Goal: Information Seeking & Learning: Learn about a topic

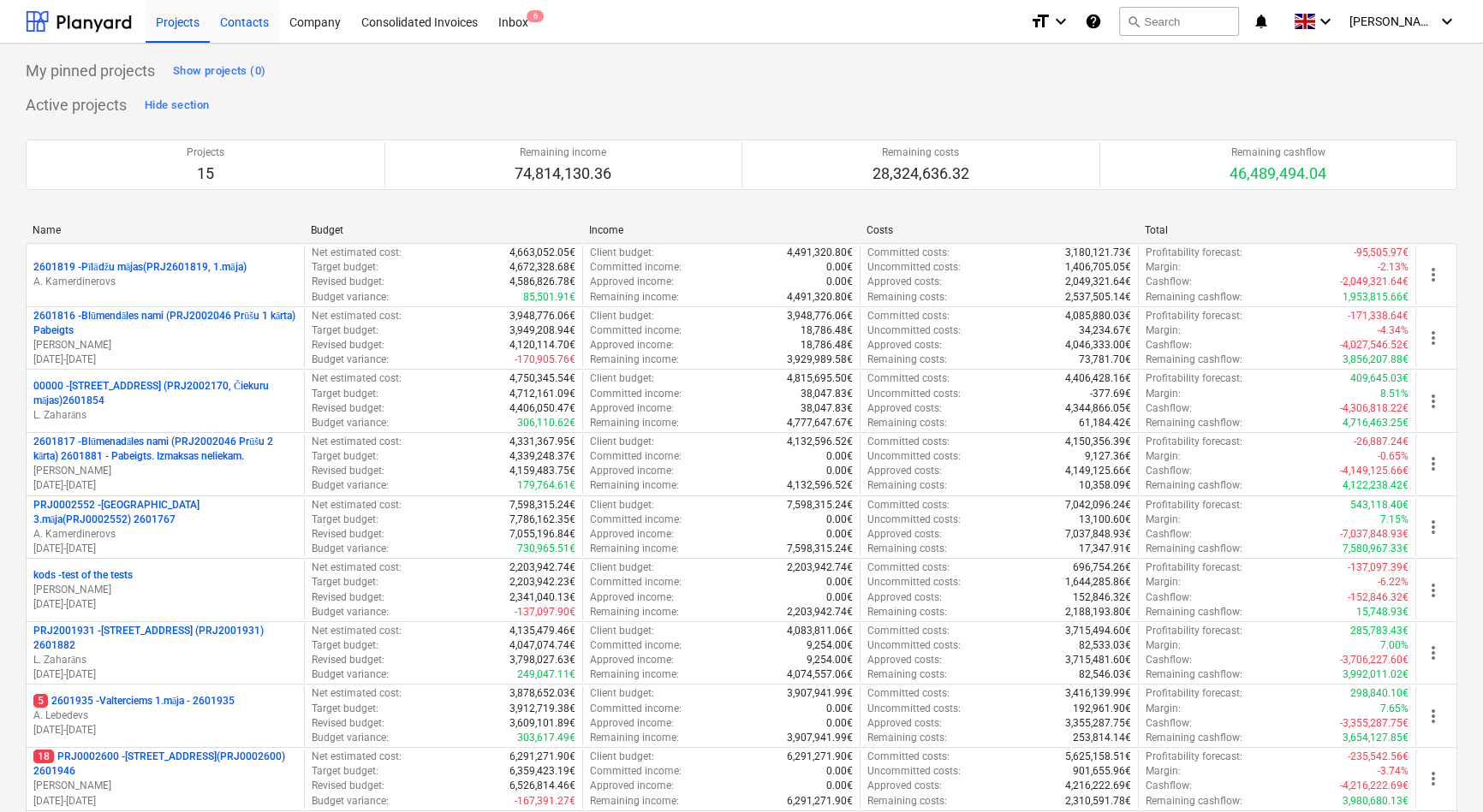
click at [250, 25] on div "Contacts" at bounding box center [244, 21] width 69 height 44
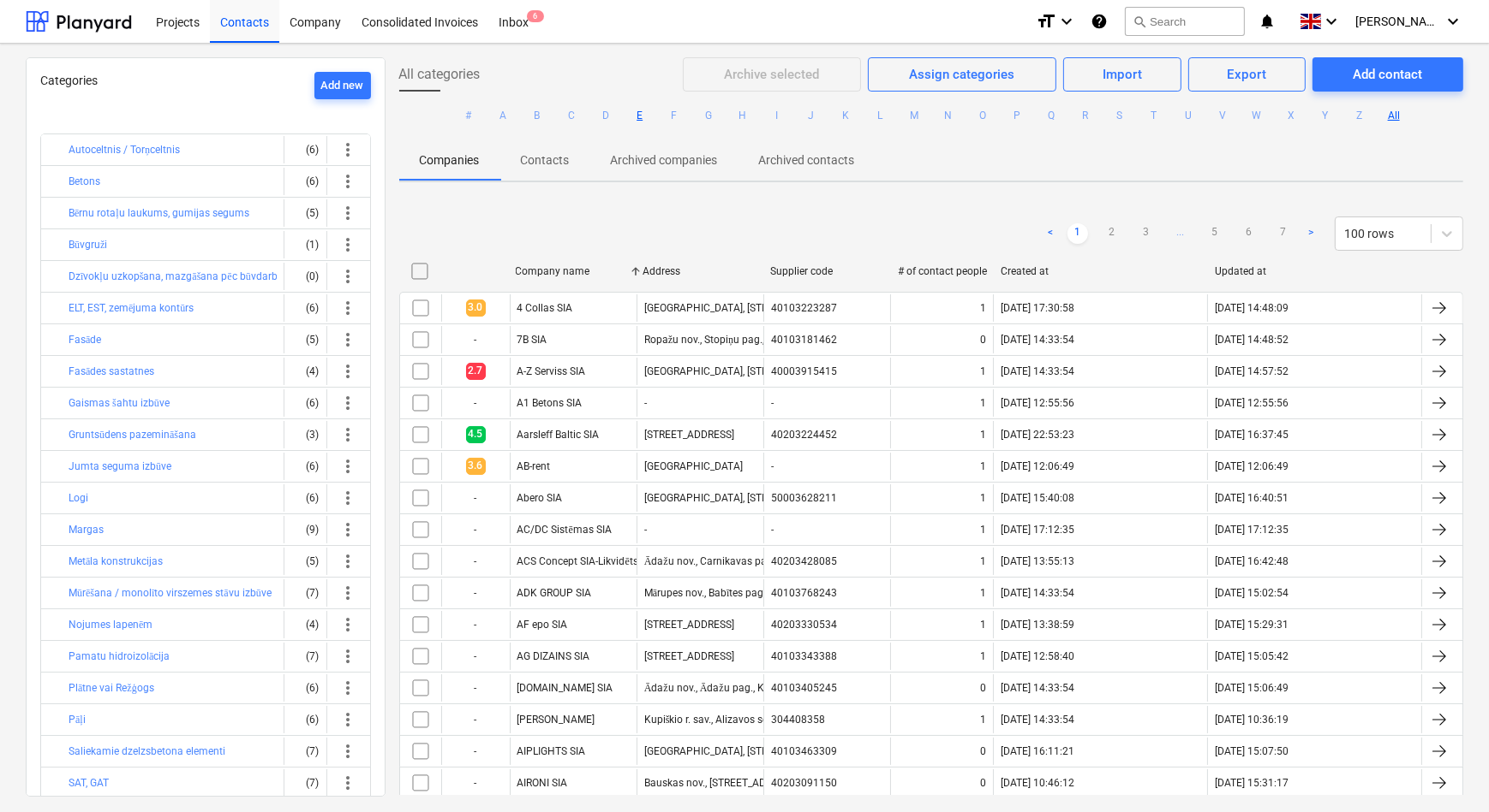
click at [634, 116] on button "E" at bounding box center [640, 115] width 21 height 21
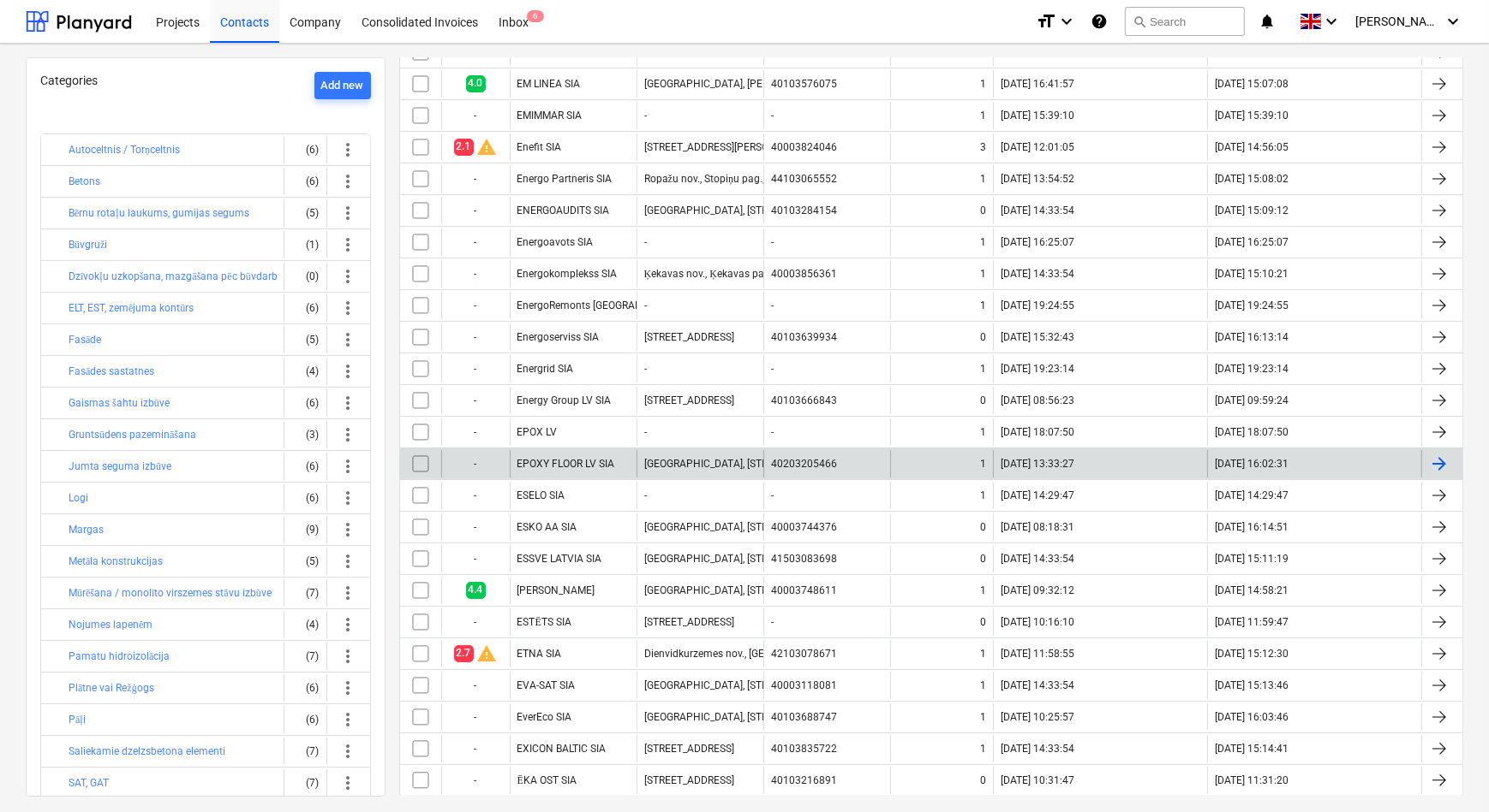
scroll to position [935, 0]
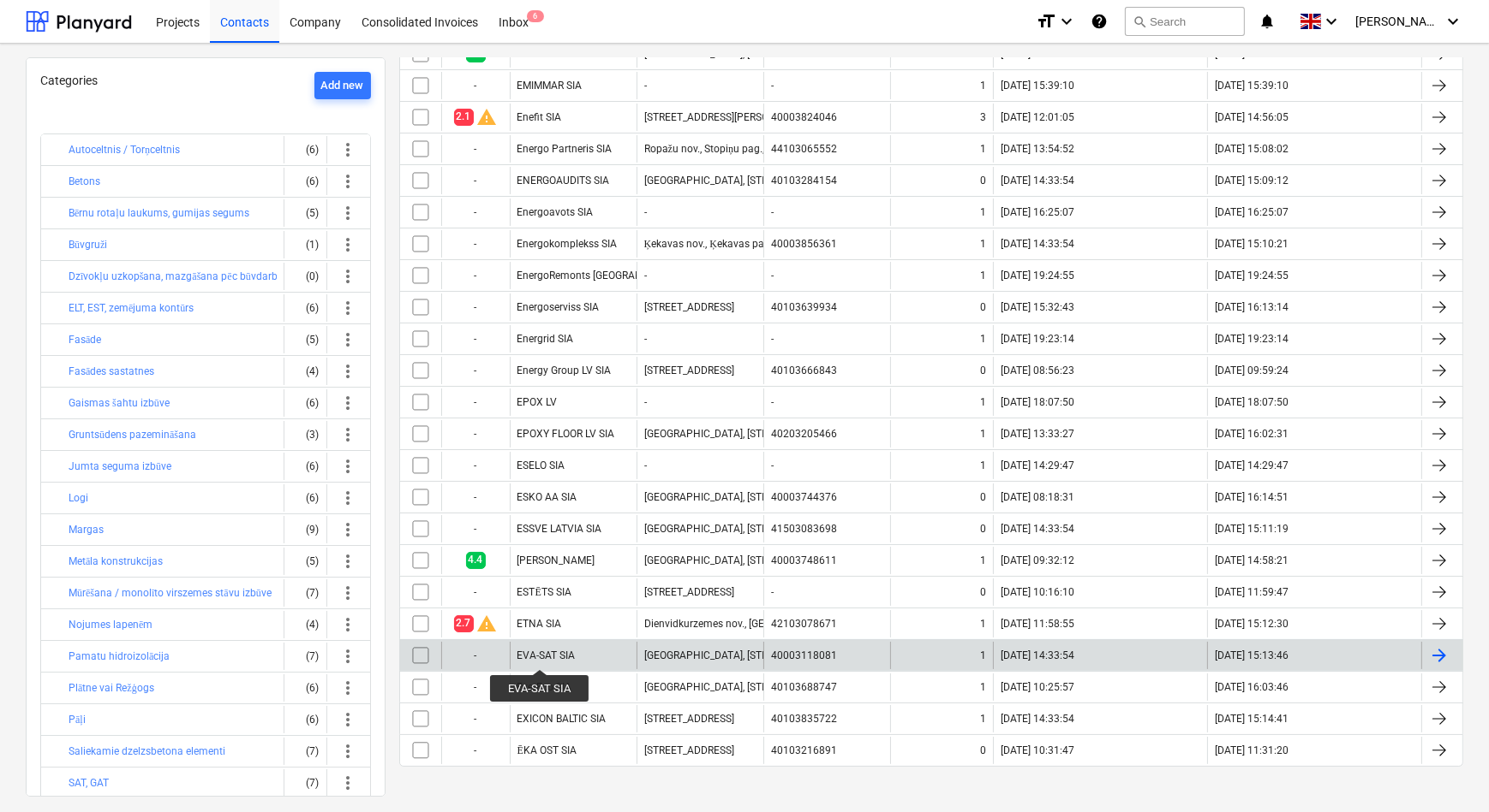
click at [540, 654] on div "EVA-SAT SIA" at bounding box center [546, 656] width 58 height 12
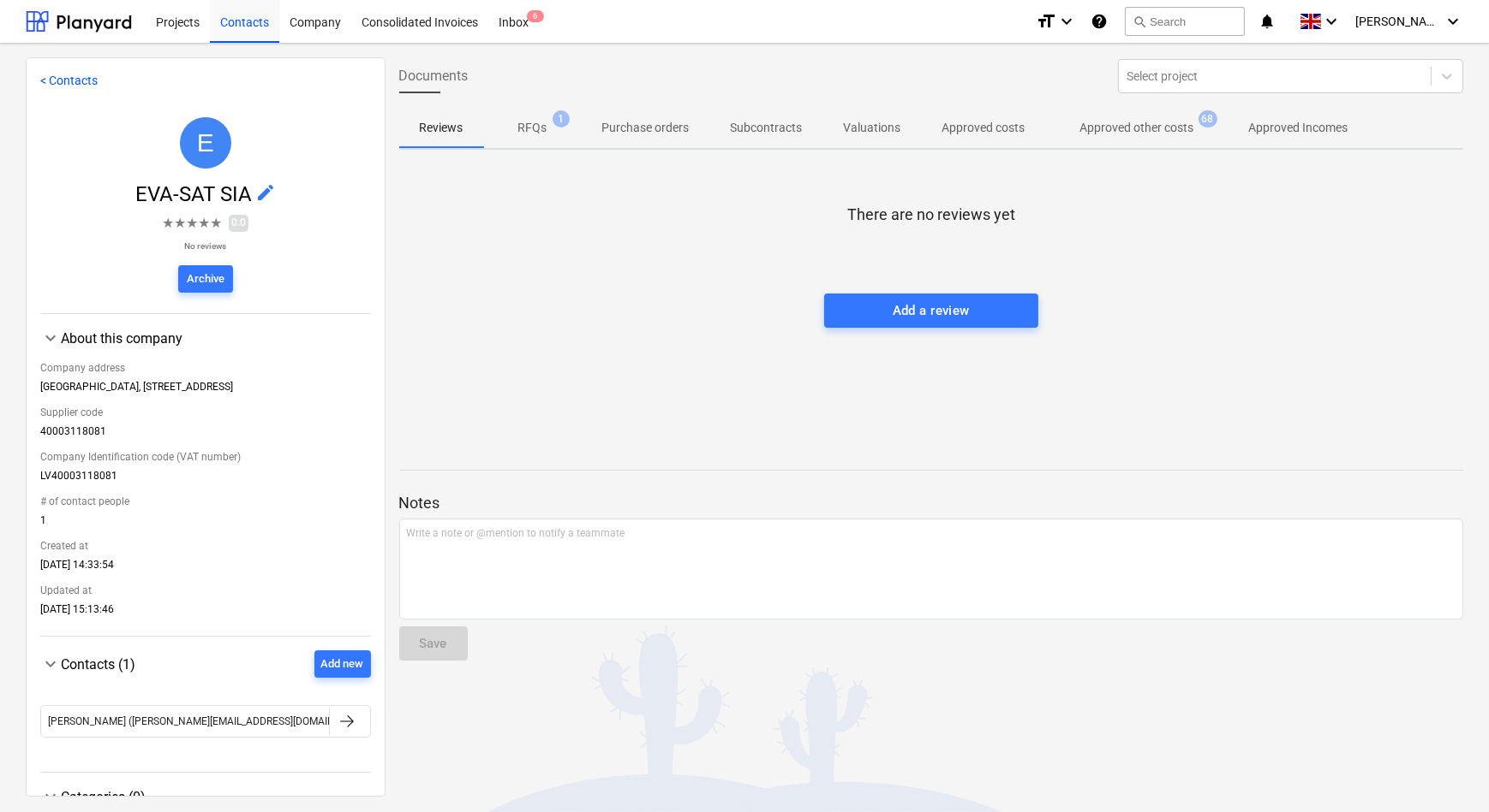
click at [526, 129] on p "RFQs" at bounding box center [533, 128] width 29 height 18
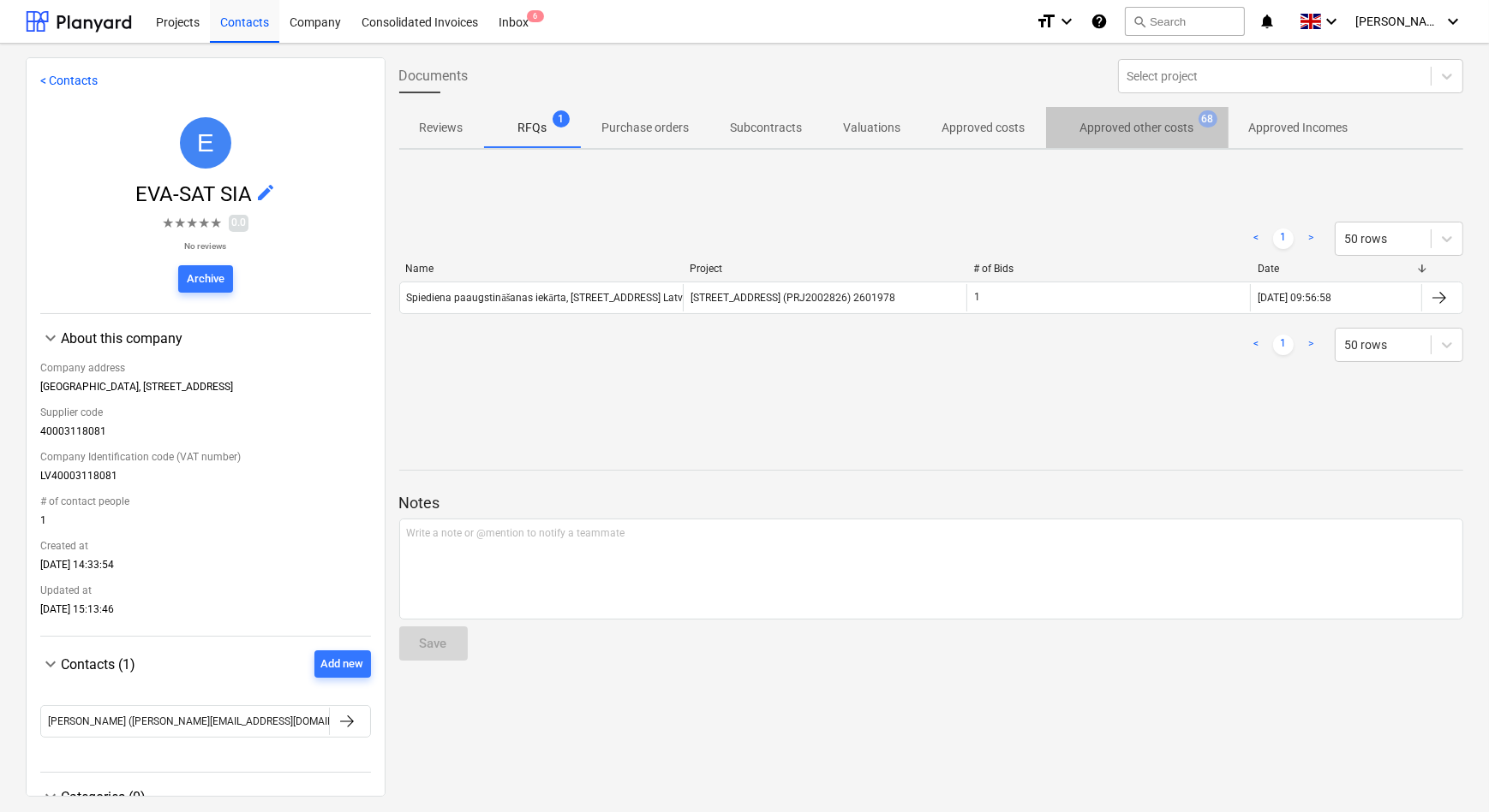
click at [1132, 125] on p "Approved other costs" at bounding box center [1136, 128] width 114 height 18
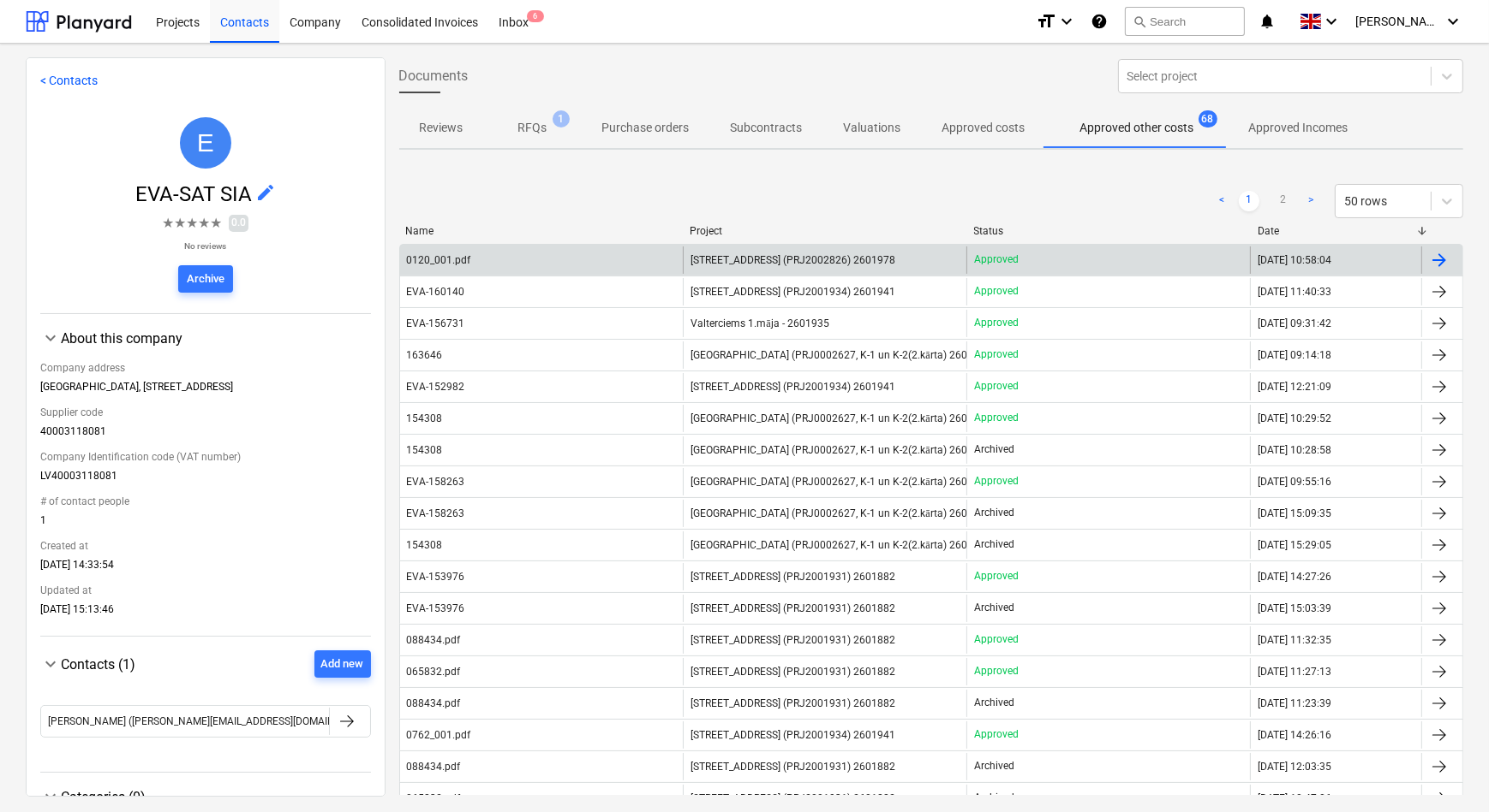
click at [466, 254] on div "0120_001.pdf" at bounding box center [438, 260] width 64 height 12
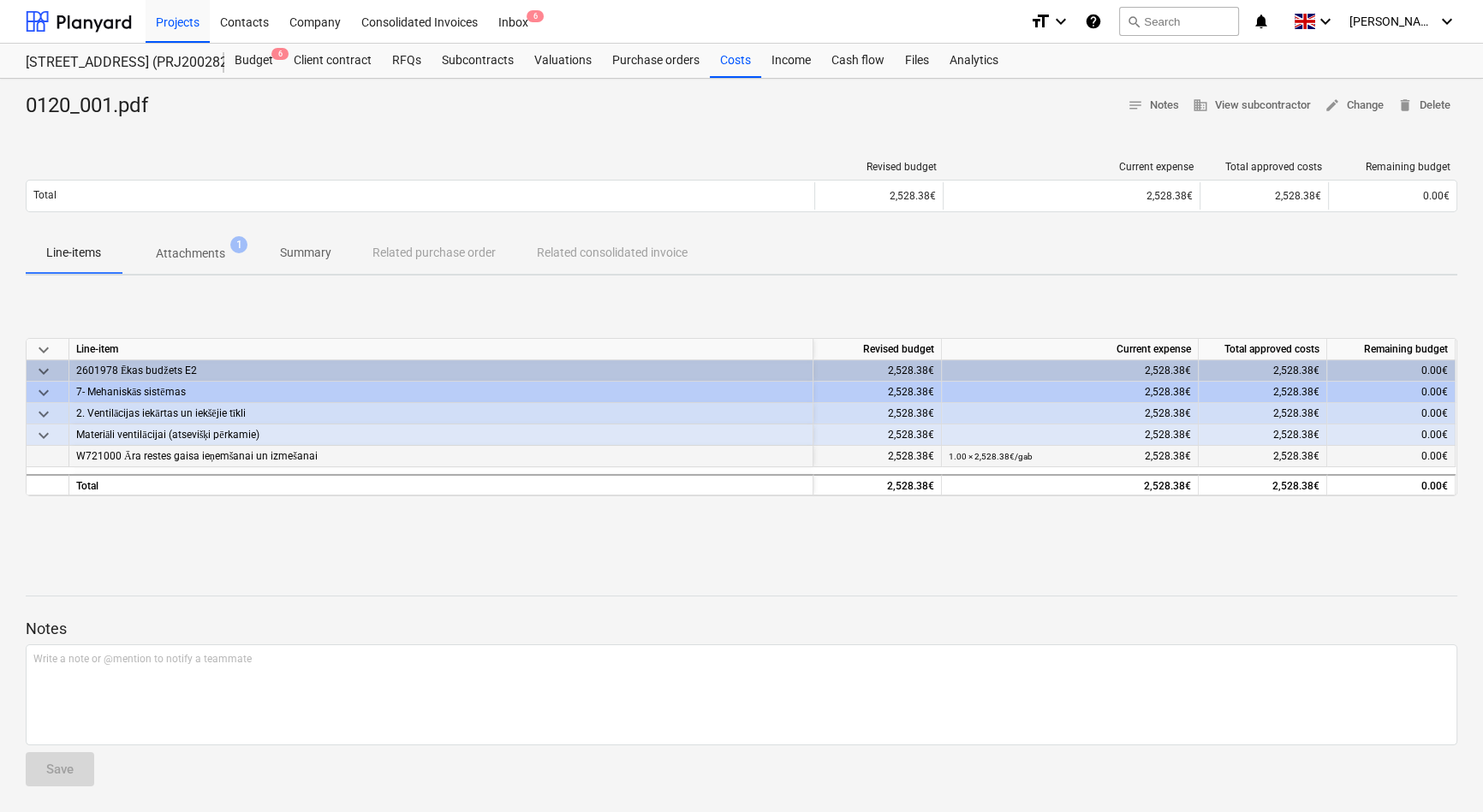
click at [254, 457] on span "W721000 Āra restes gaisa ieņemšanai un izmešanai" at bounding box center [197, 456] width 241 height 12
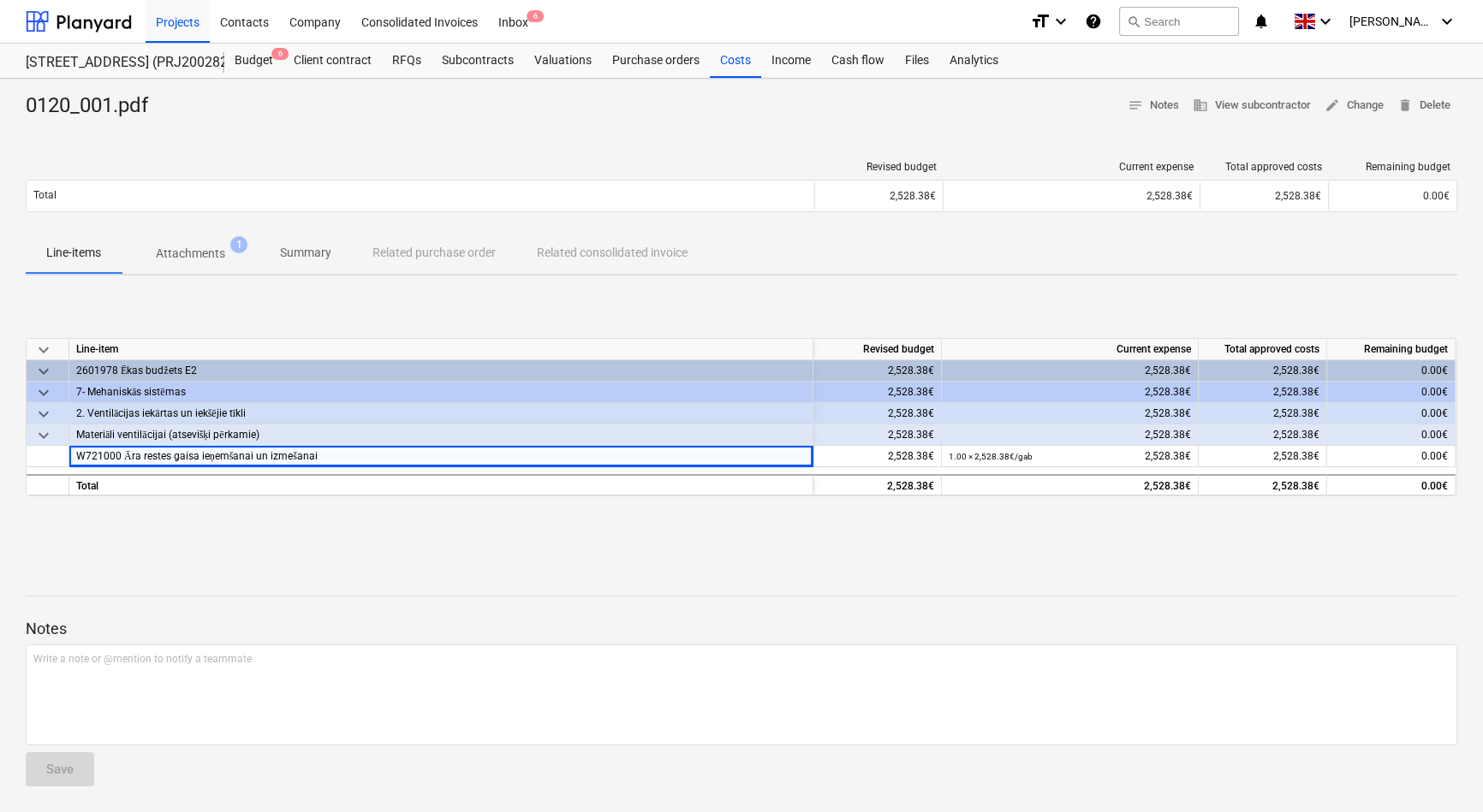
click at [179, 262] on p "Attachments" at bounding box center [190, 254] width 69 height 18
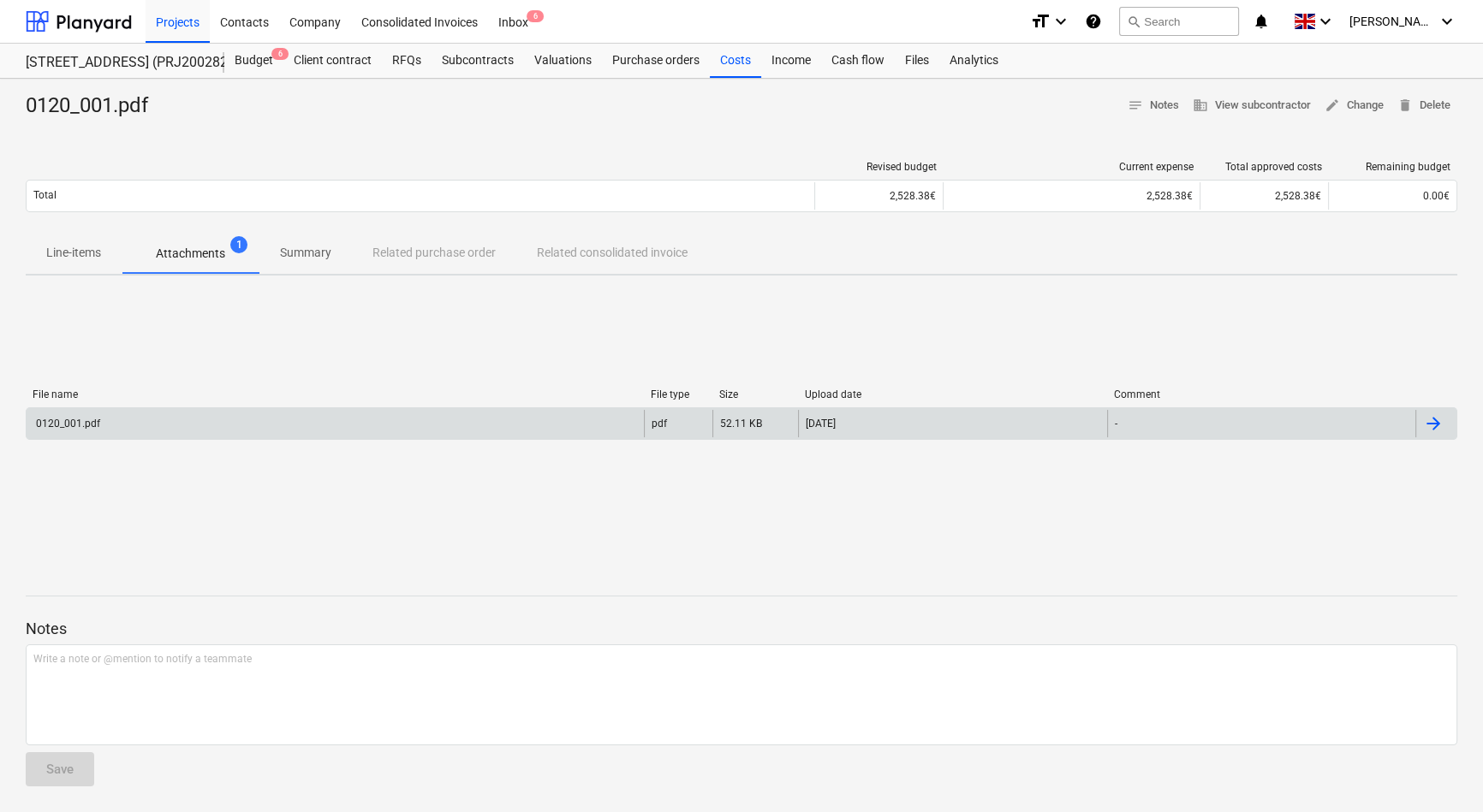
click at [129, 415] on div "0120_001.pdf" at bounding box center [335, 424] width 617 height 27
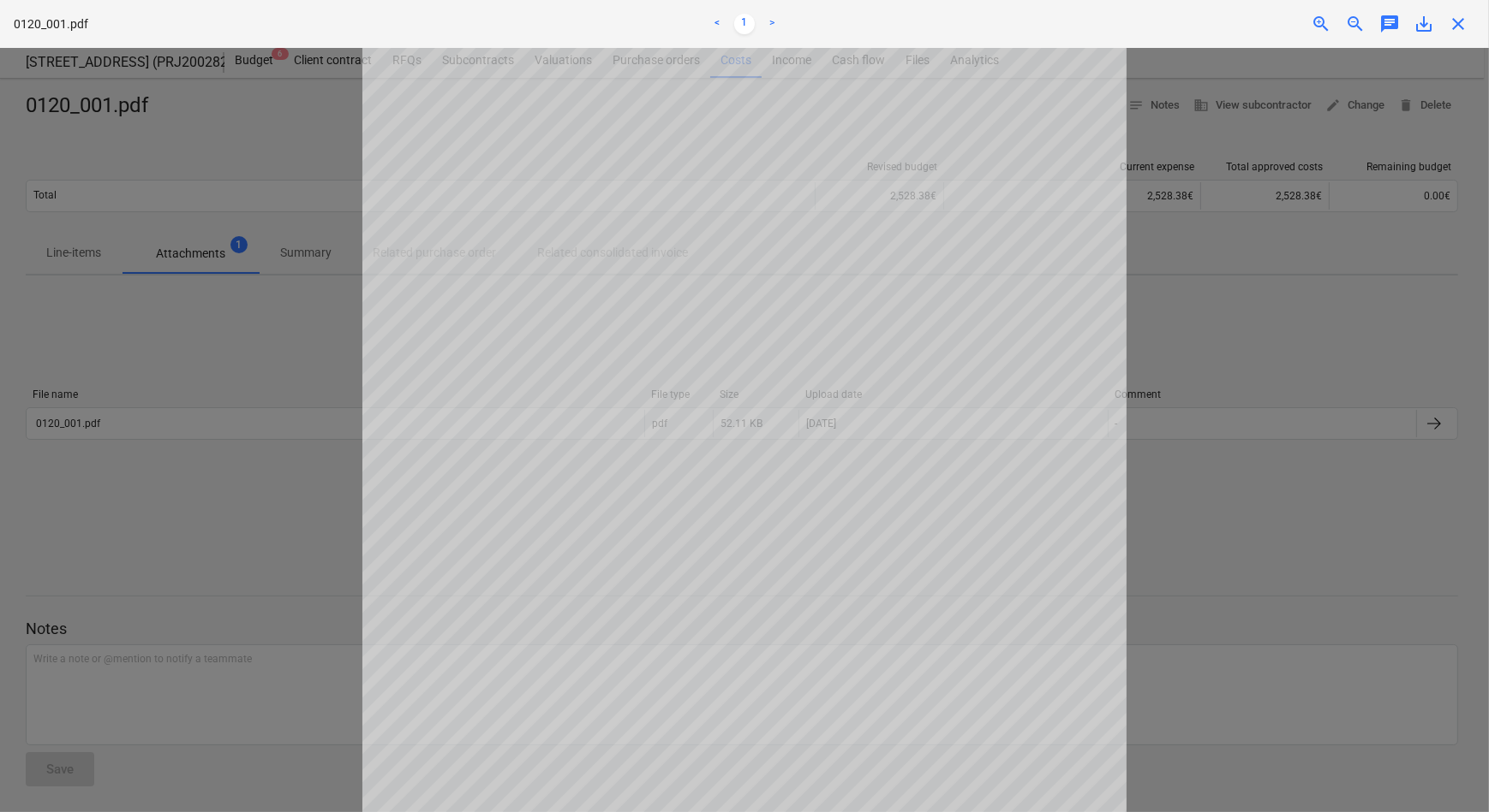
click at [1168, 518] on div at bounding box center [744, 430] width 1489 height 764
click at [1462, 24] on span "close" at bounding box center [1458, 23] width 21 height 21
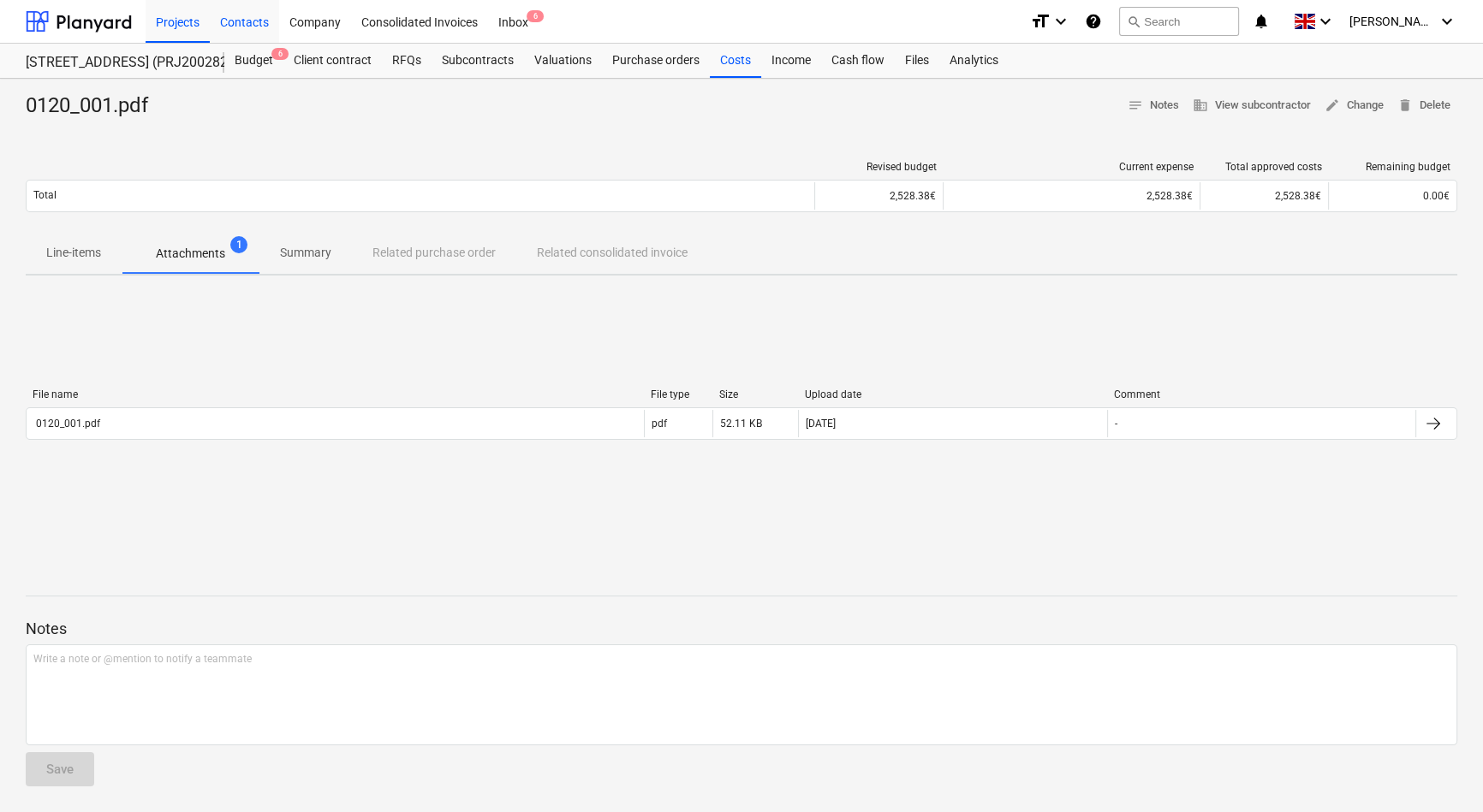
click at [254, 22] on div "Contacts" at bounding box center [244, 21] width 69 height 44
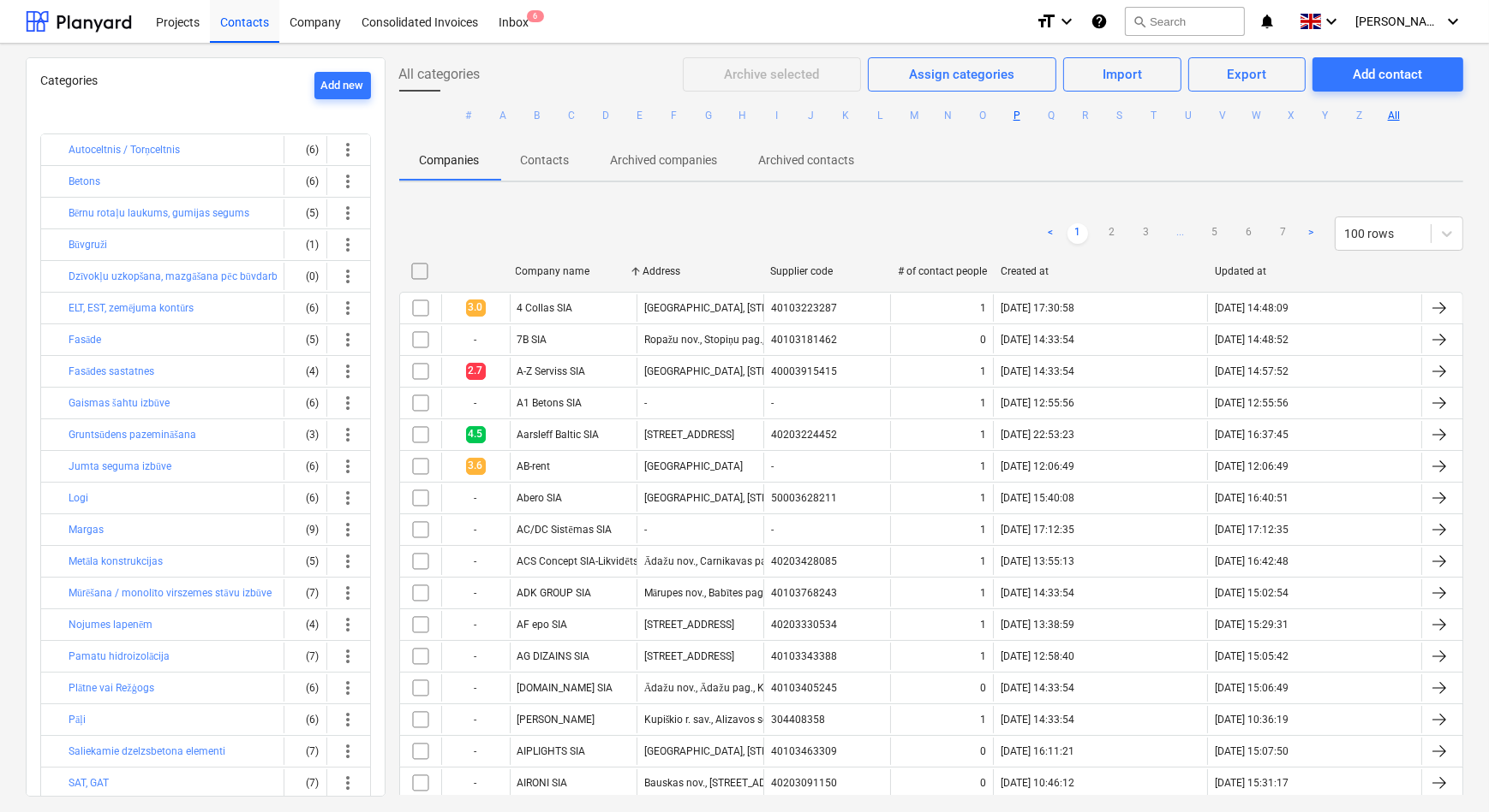
click at [1009, 116] on button "P" at bounding box center [1017, 115] width 21 height 21
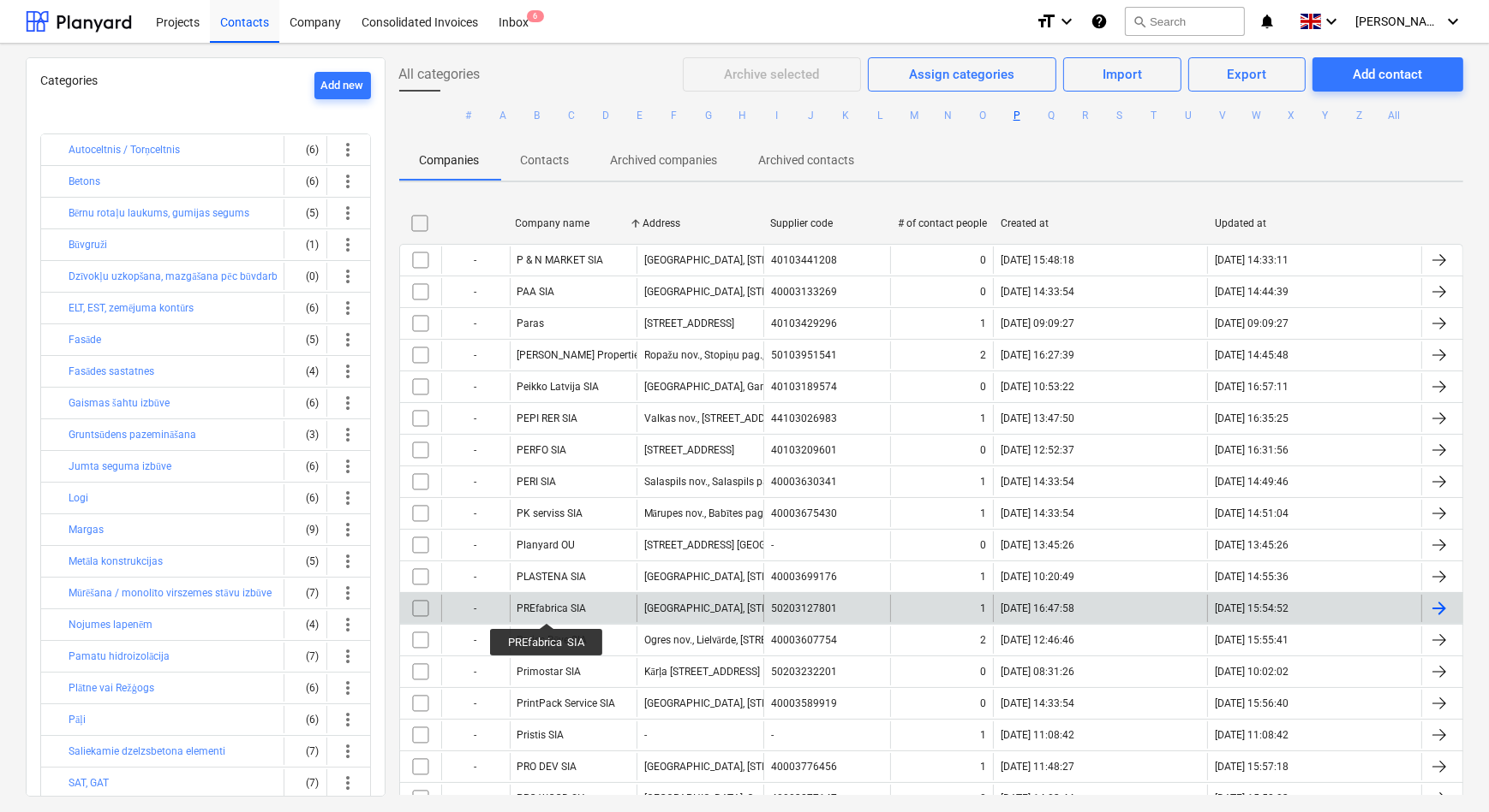
click at [546, 608] on div "PREfabrica SIA" at bounding box center [552, 608] width 69 height 12
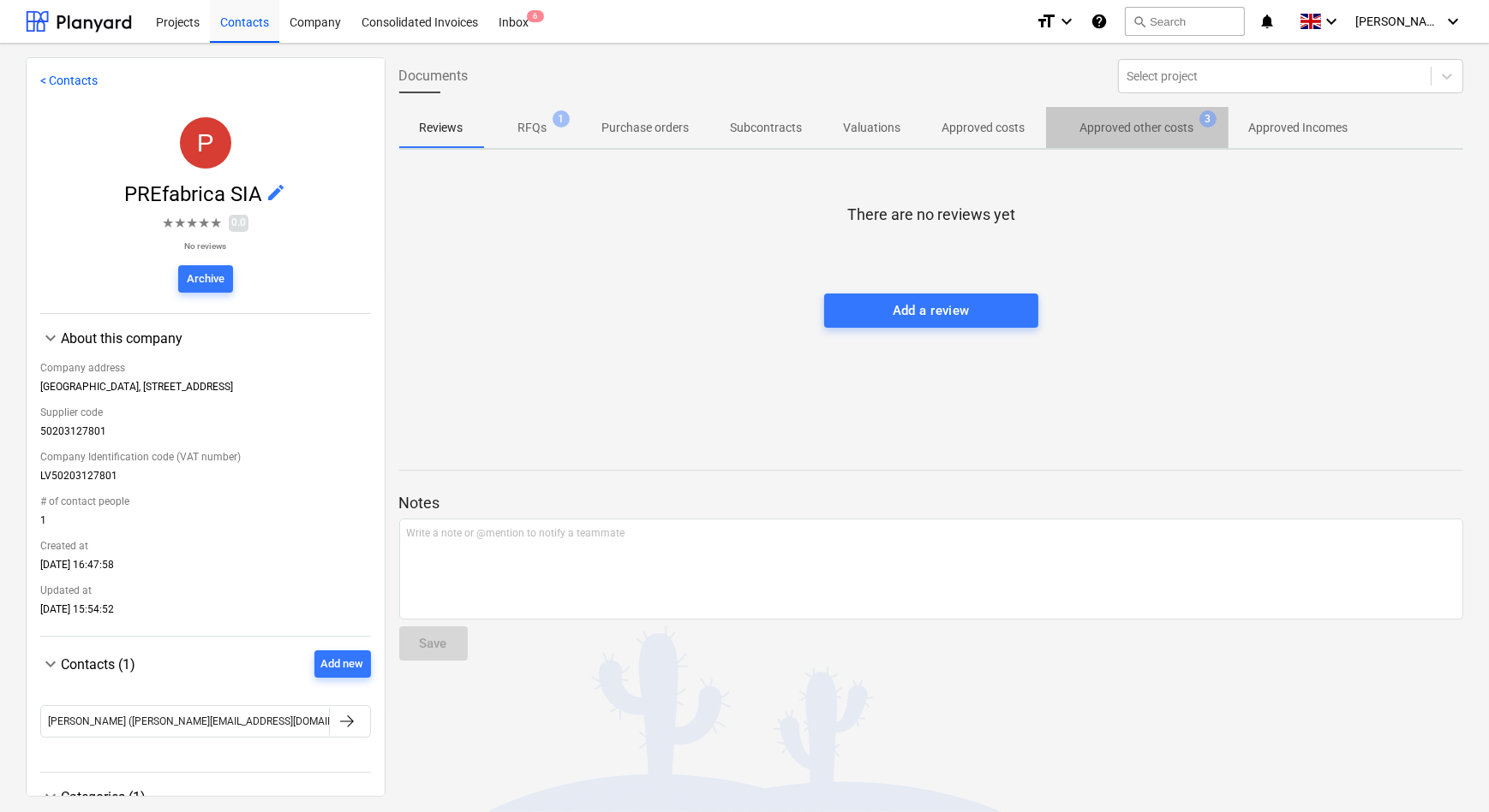
click at [1130, 137] on span "Approved other costs 3" at bounding box center [1136, 128] width 183 height 31
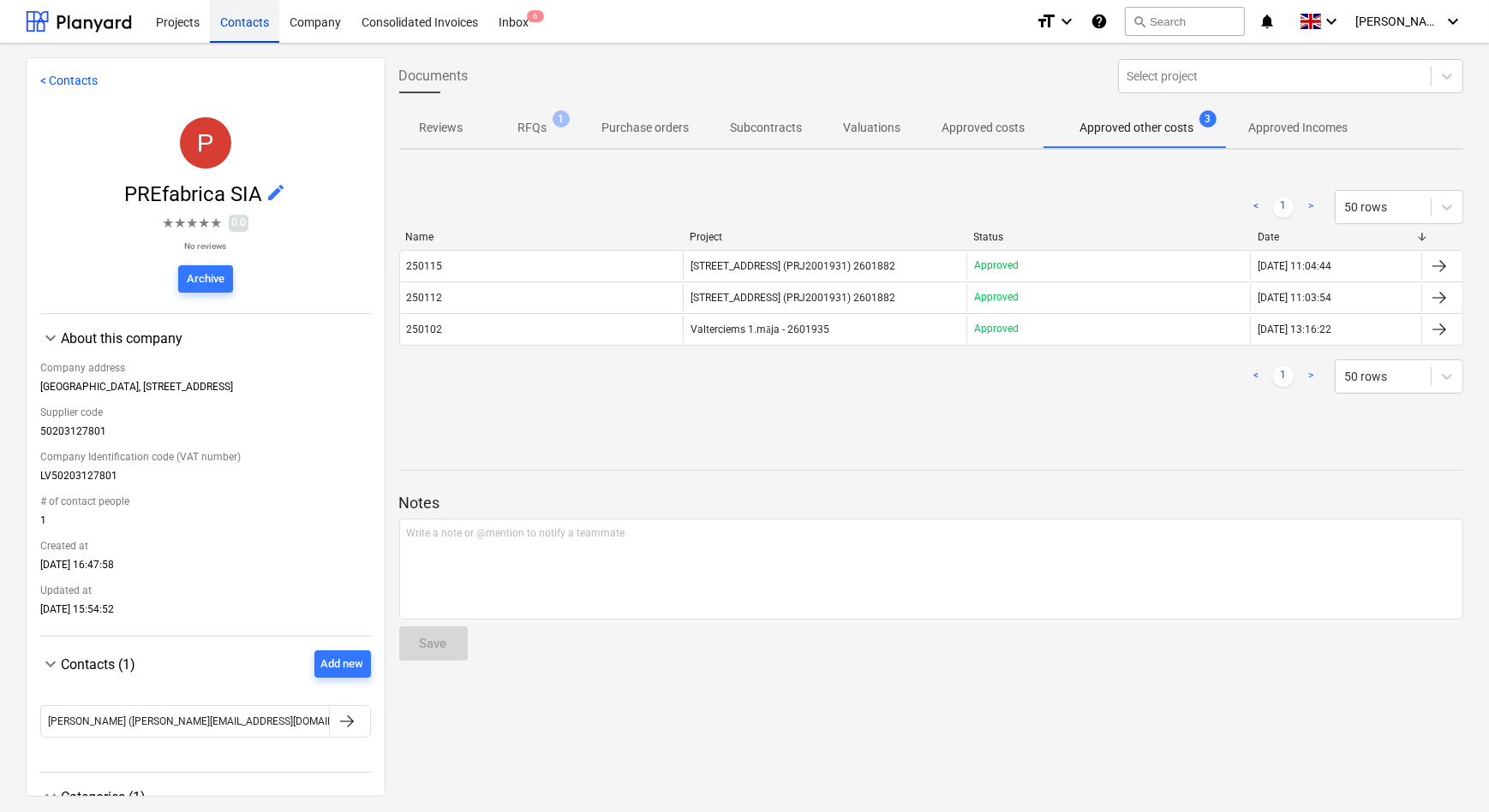
click at [238, 23] on div "Contacts" at bounding box center [244, 21] width 69 height 44
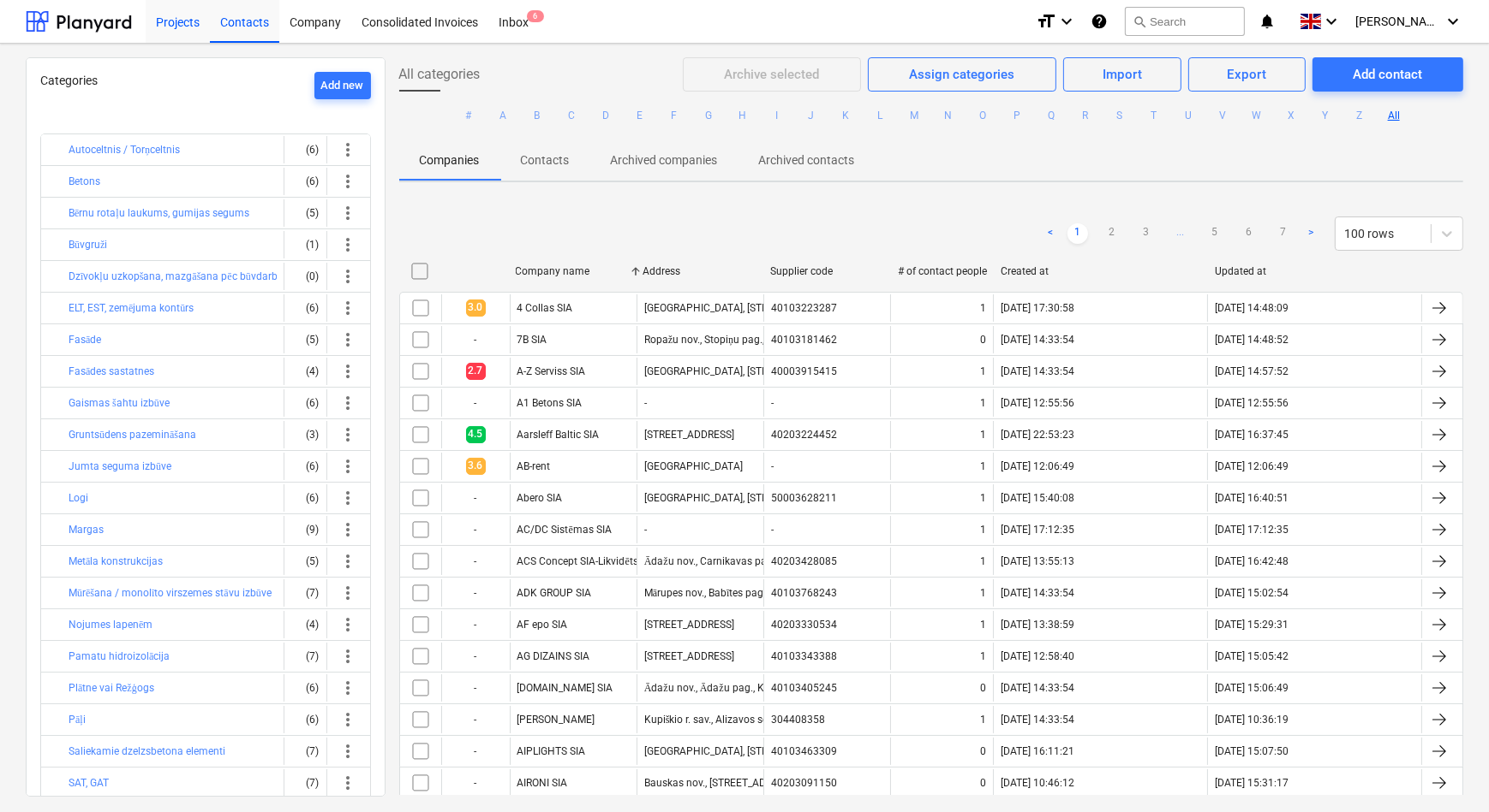
click at [174, 22] on div "Projects" at bounding box center [177, 21] width 64 height 44
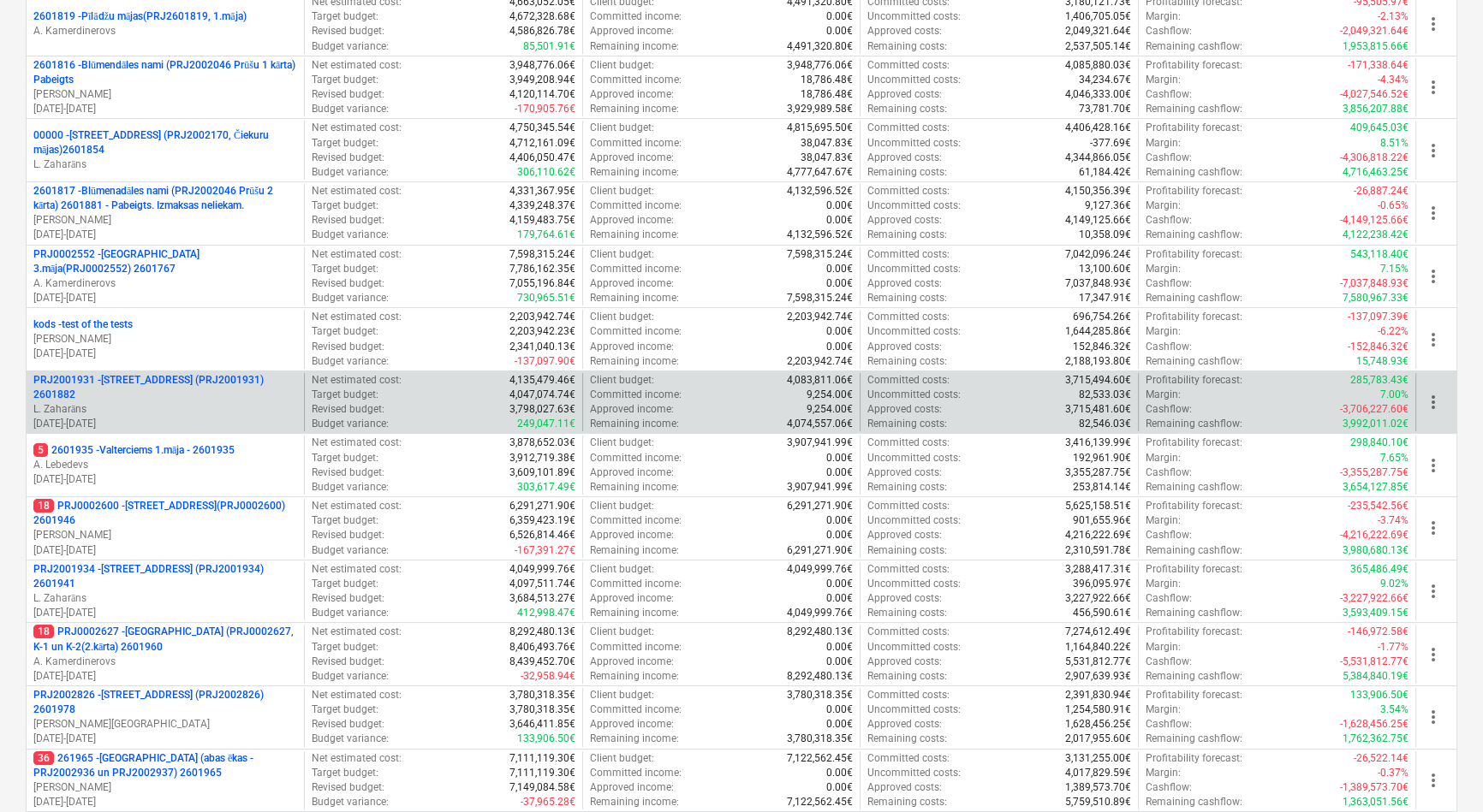
scroll to position [233, 0]
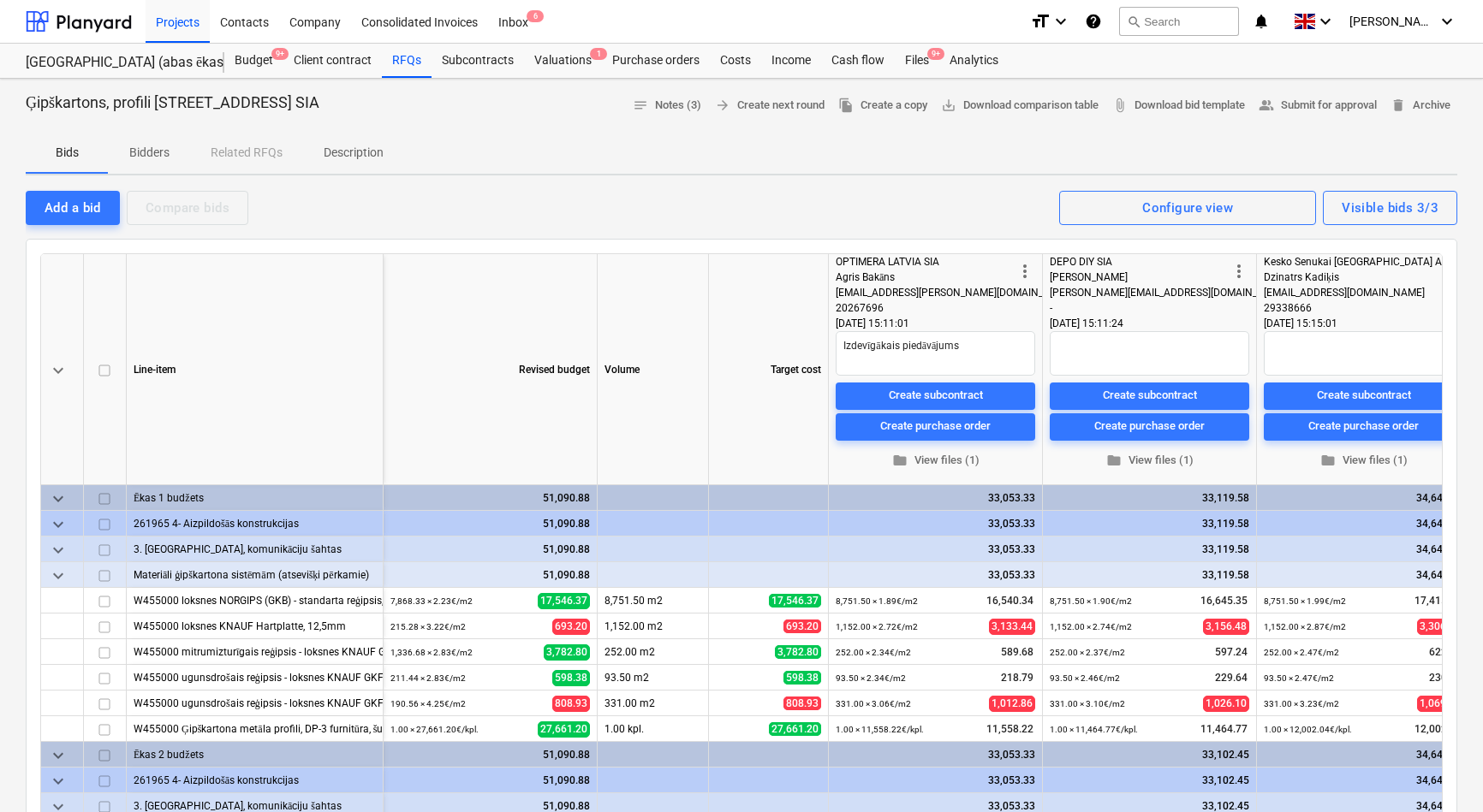
scroll to position [250, 0]
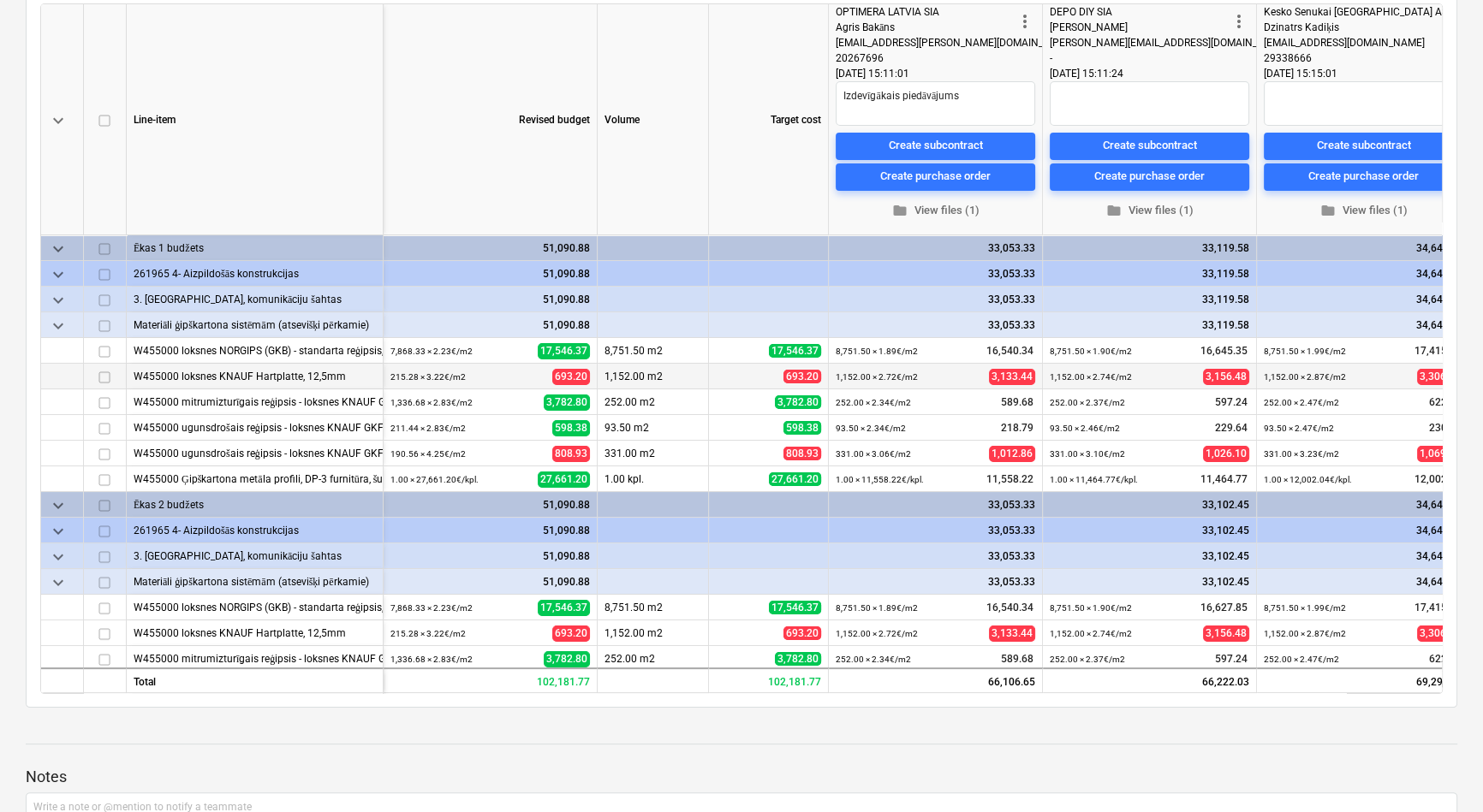
type textarea "x"
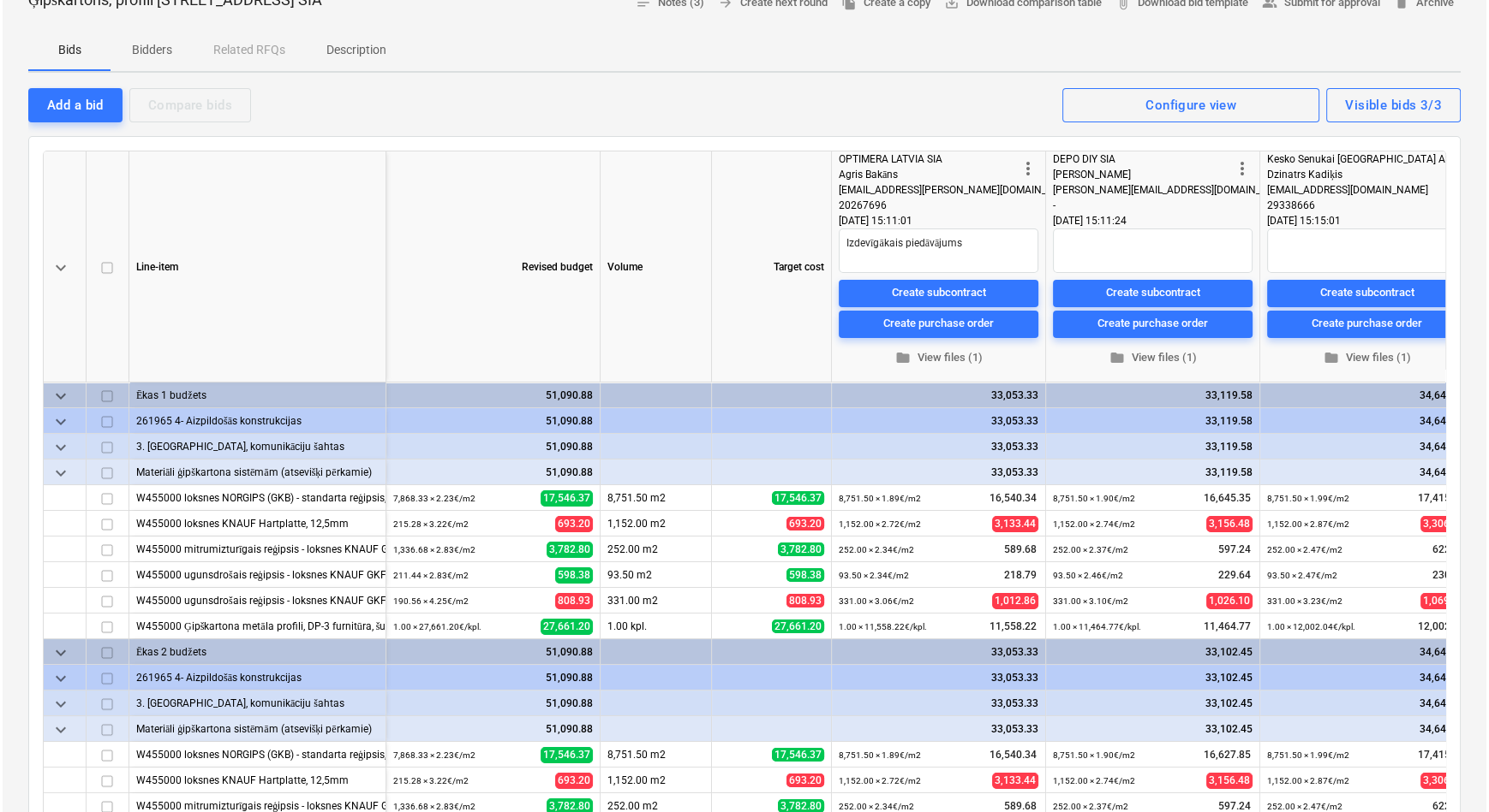
scroll to position [0, 0]
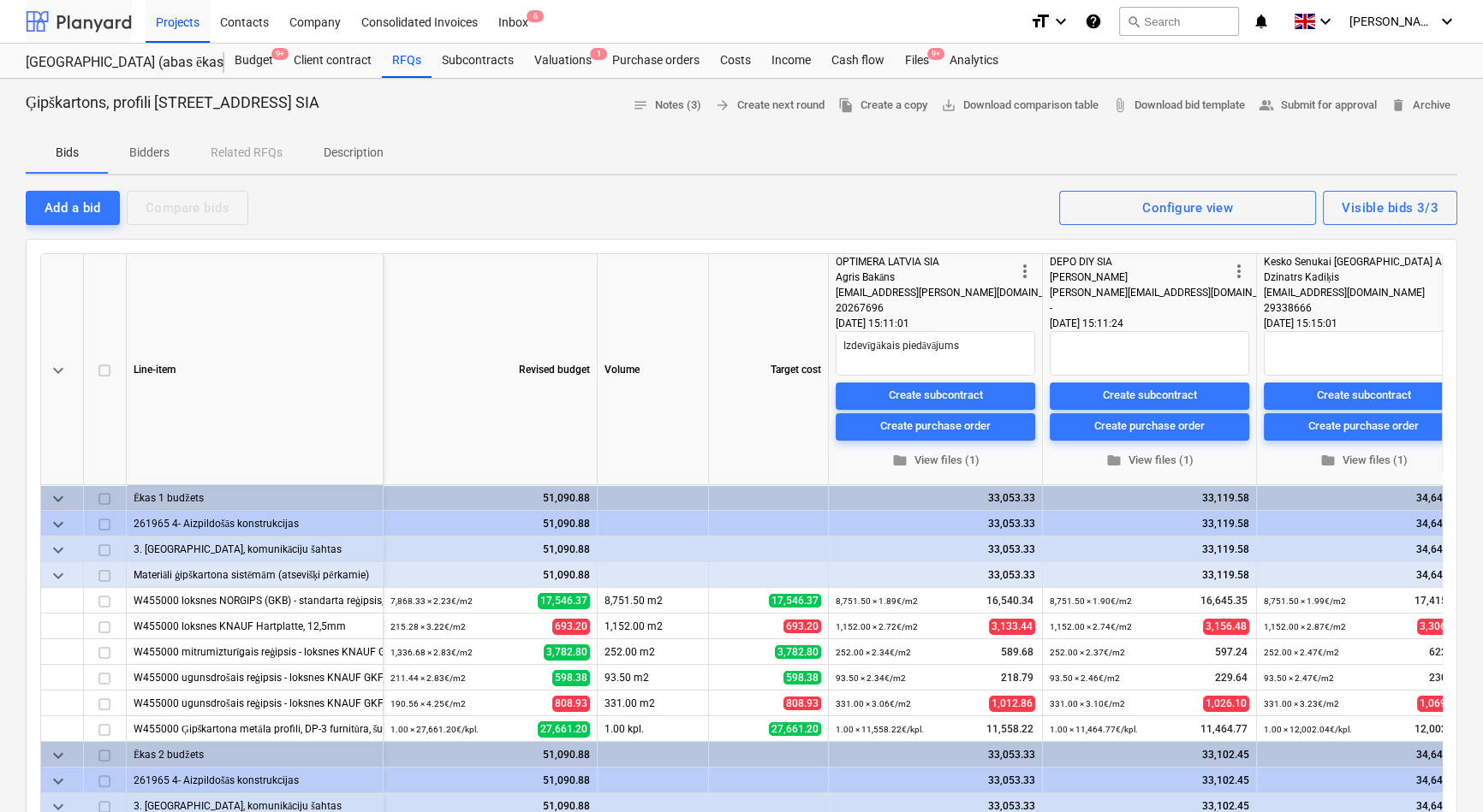
click at [91, 17] on div at bounding box center [79, 22] width 106 height 43
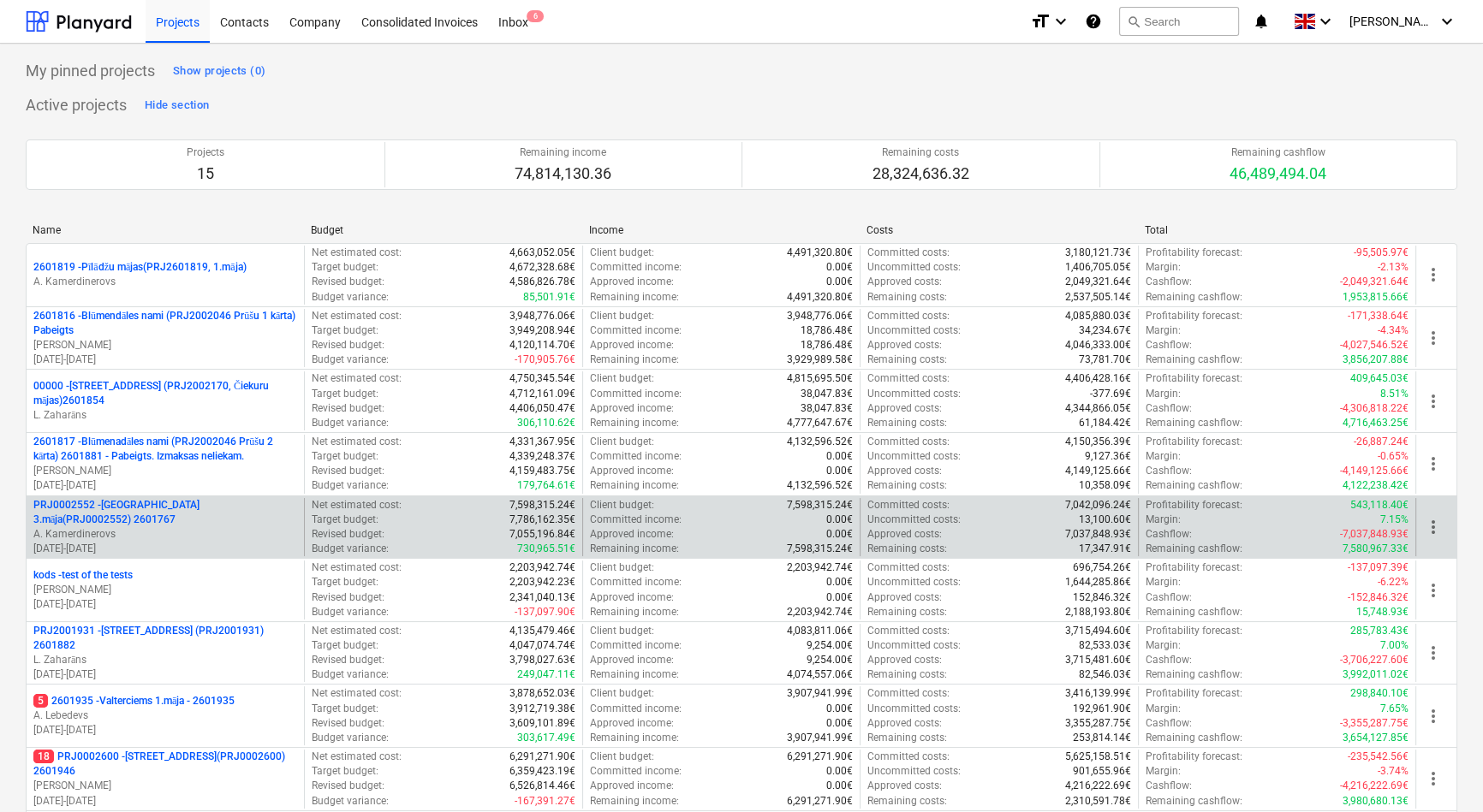
click at [144, 505] on p "PRJ0002552 - Ropažu ielas 3.māja(PRJ0002552) 2601767" at bounding box center [165, 513] width 264 height 29
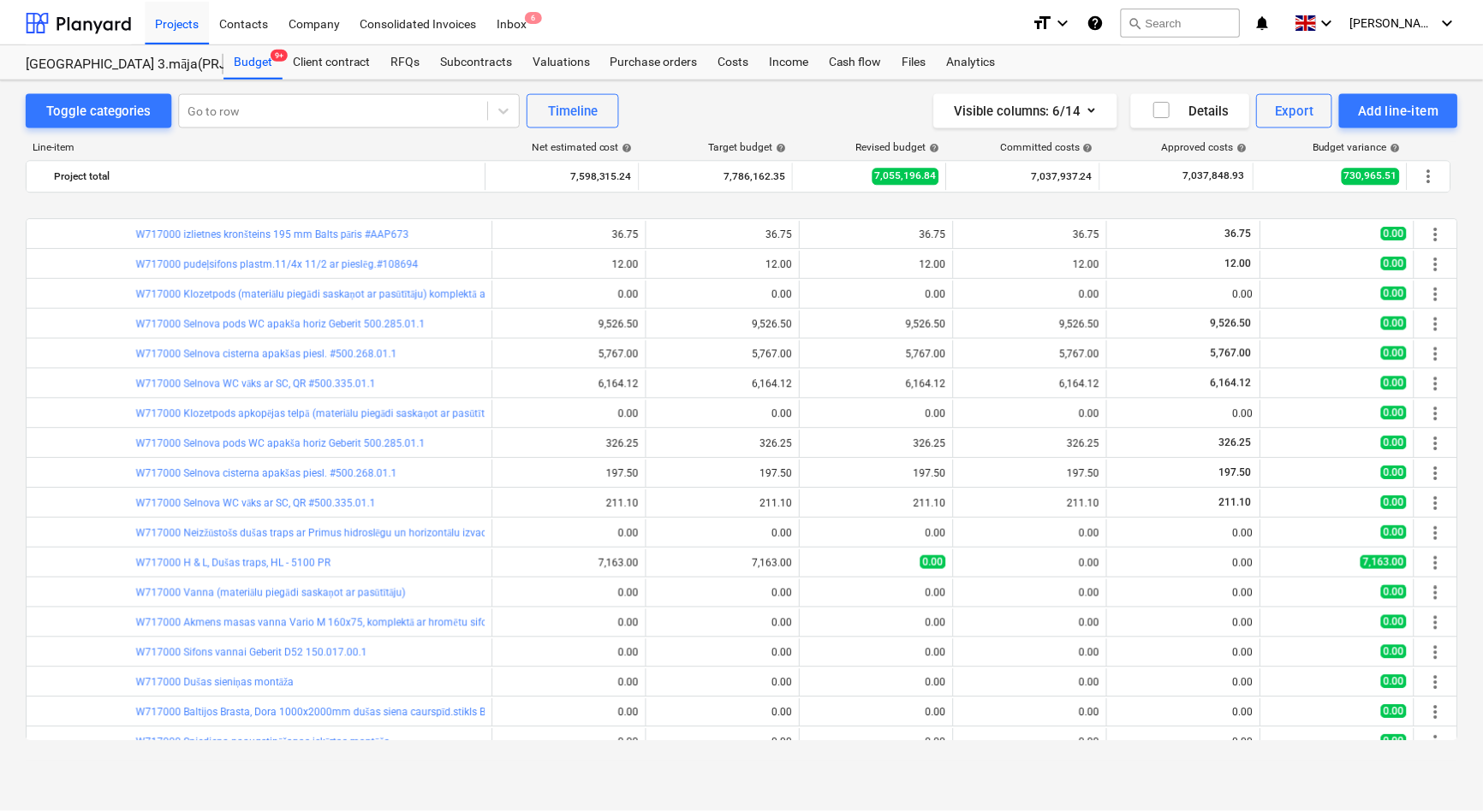
scroll to position [856, 0]
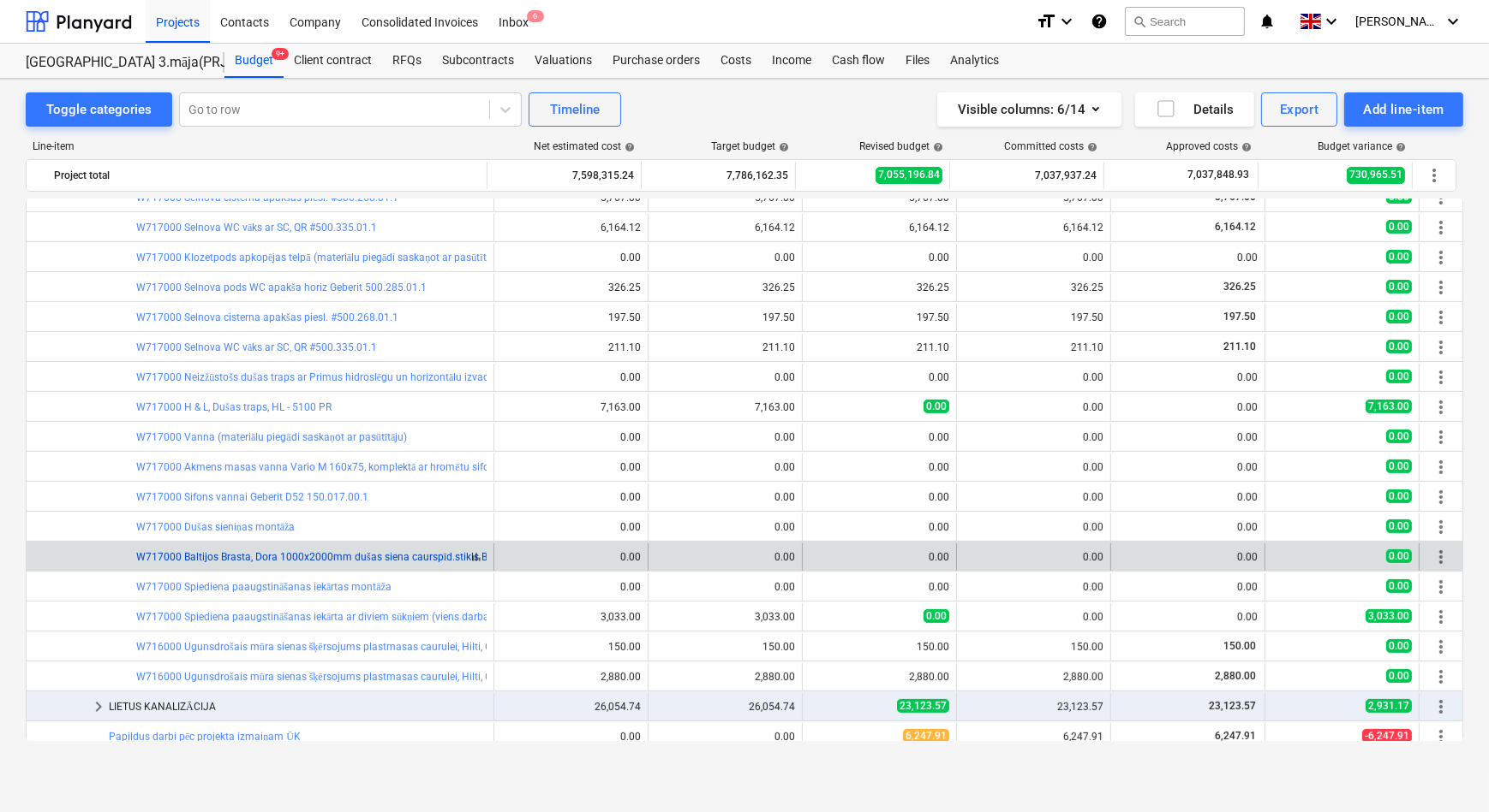
click at [236, 562] on link "W717000 Baltijos Brasta, Dora 1000x2000mm dušas siena caurspīd.stikls BB" at bounding box center [314, 557] width 357 height 12
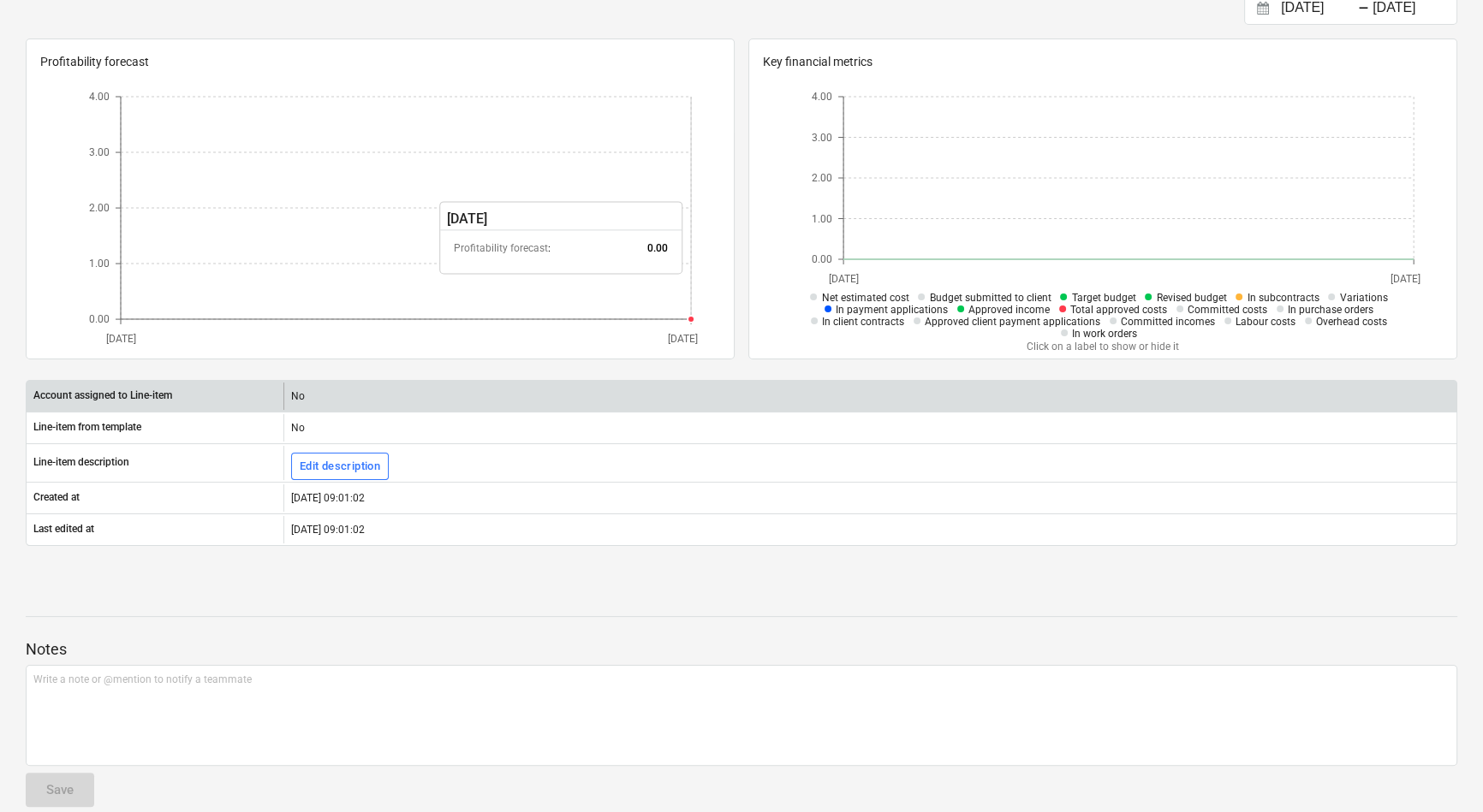
scroll to position [323, 0]
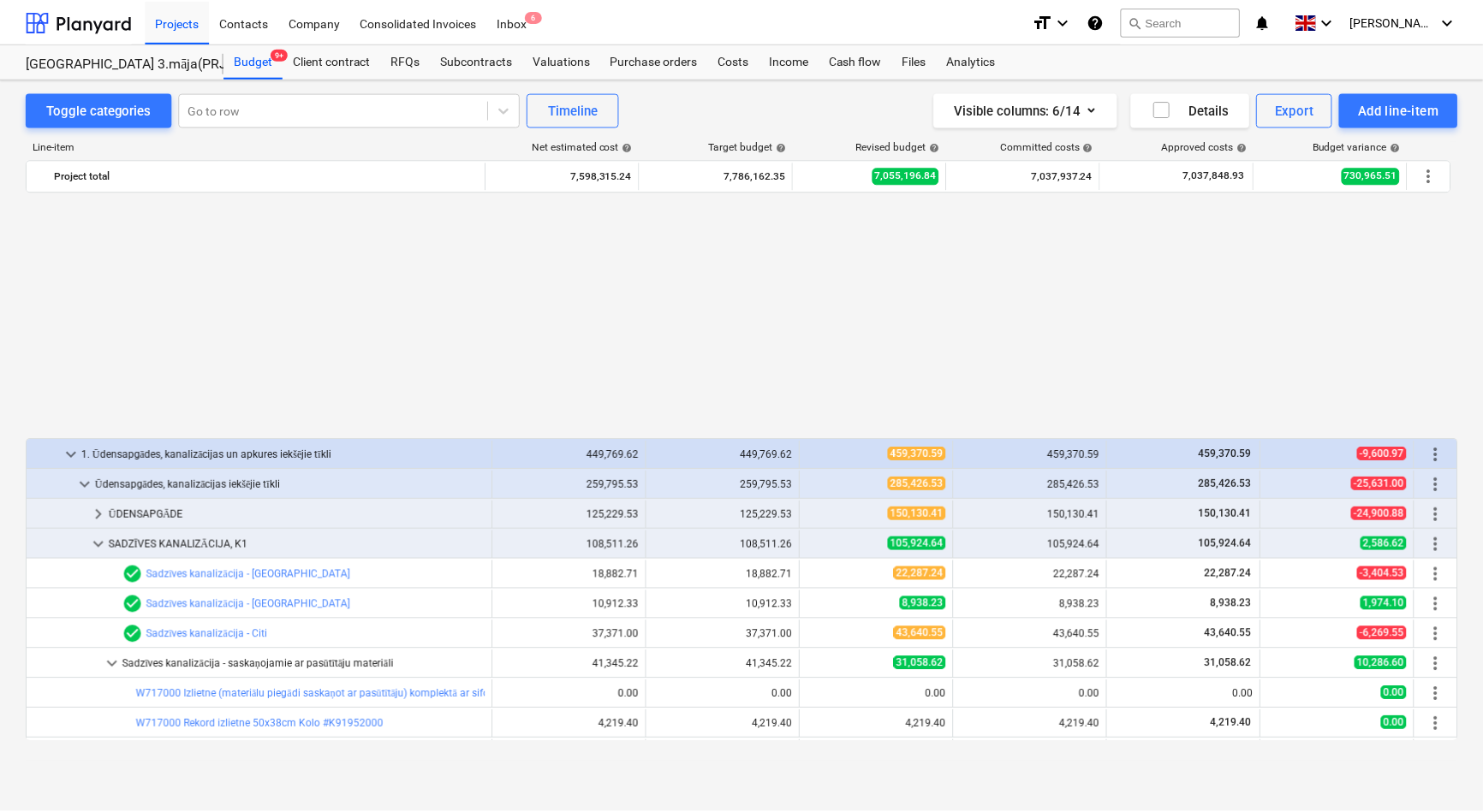
scroll to position [856, 0]
